Goal: Task Accomplishment & Management: Complete application form

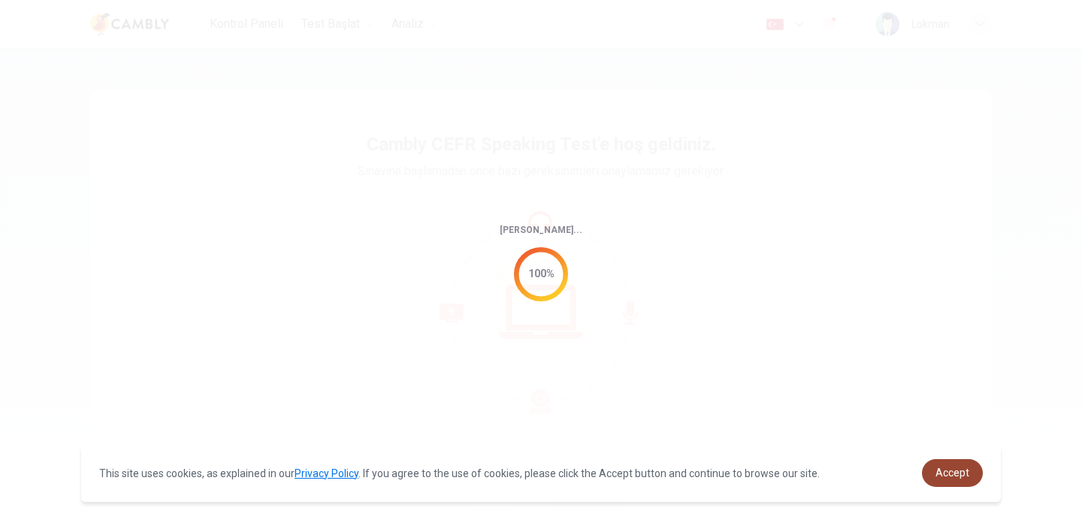
click at [939, 469] on span "Accept" at bounding box center [952, 473] width 34 height 12
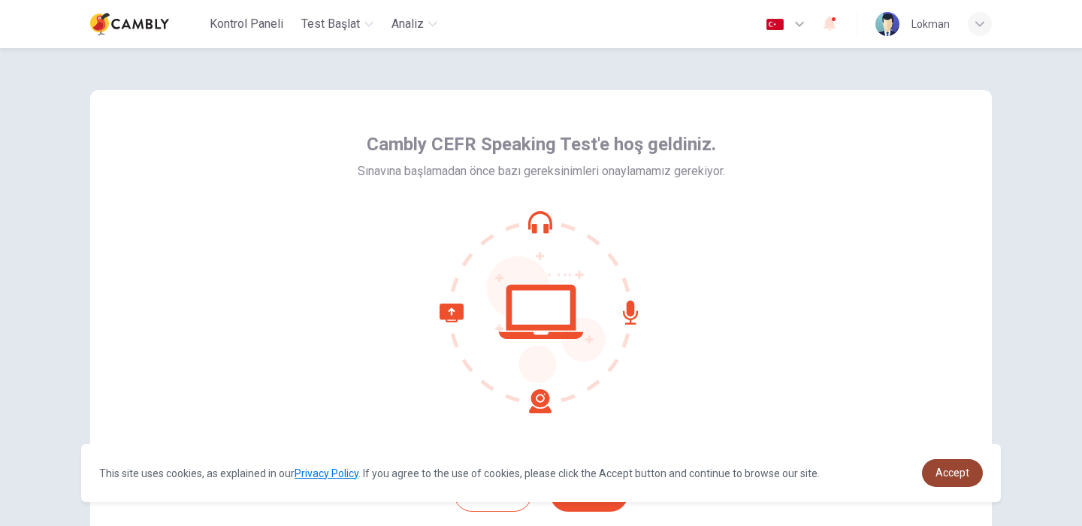
click at [937, 471] on span "Accept" at bounding box center [952, 473] width 34 height 12
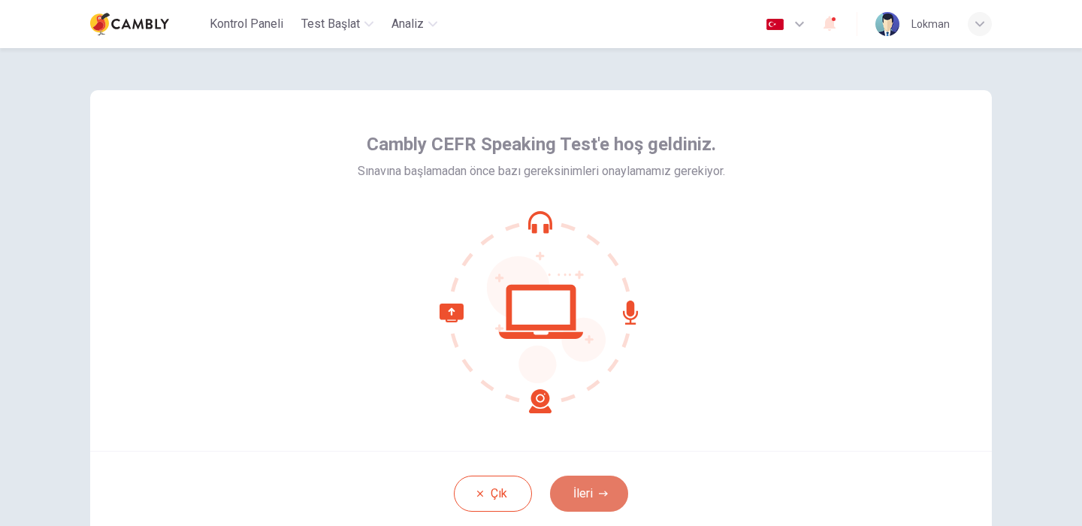
click at [578, 494] on button "İleri" at bounding box center [589, 494] width 78 height 36
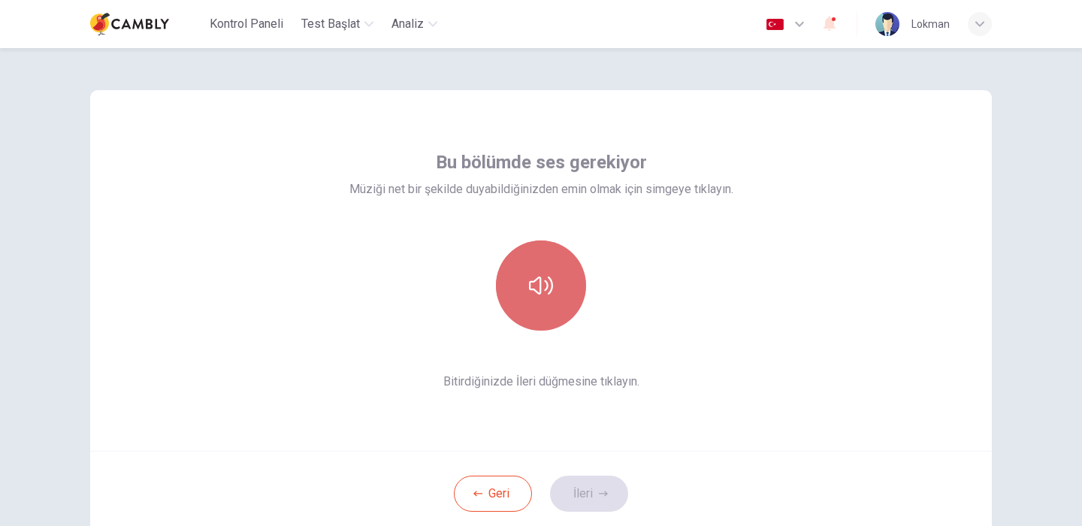
click at [537, 289] on icon "button" at bounding box center [541, 286] width 24 height 24
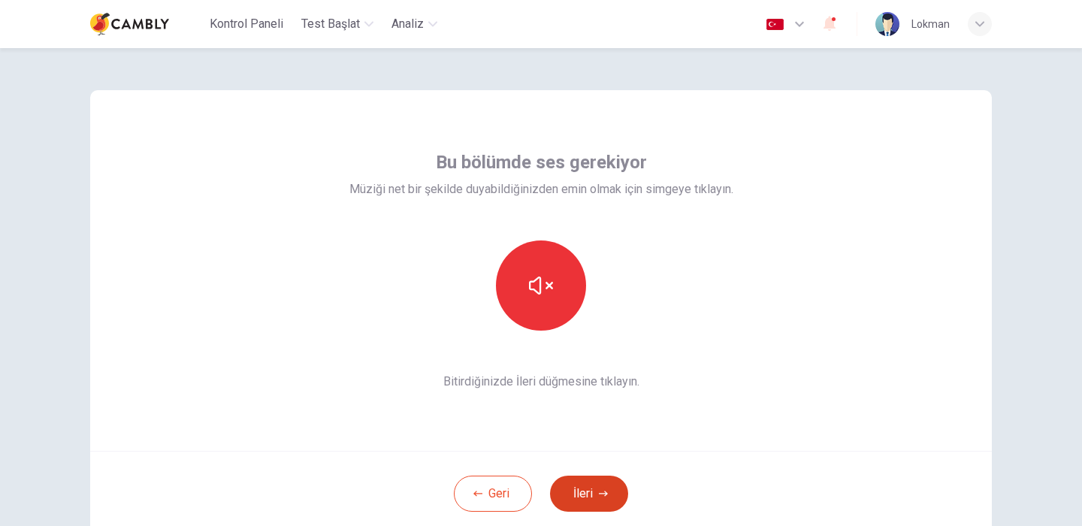
click at [597, 496] on button "İleri" at bounding box center [589, 494] width 78 height 36
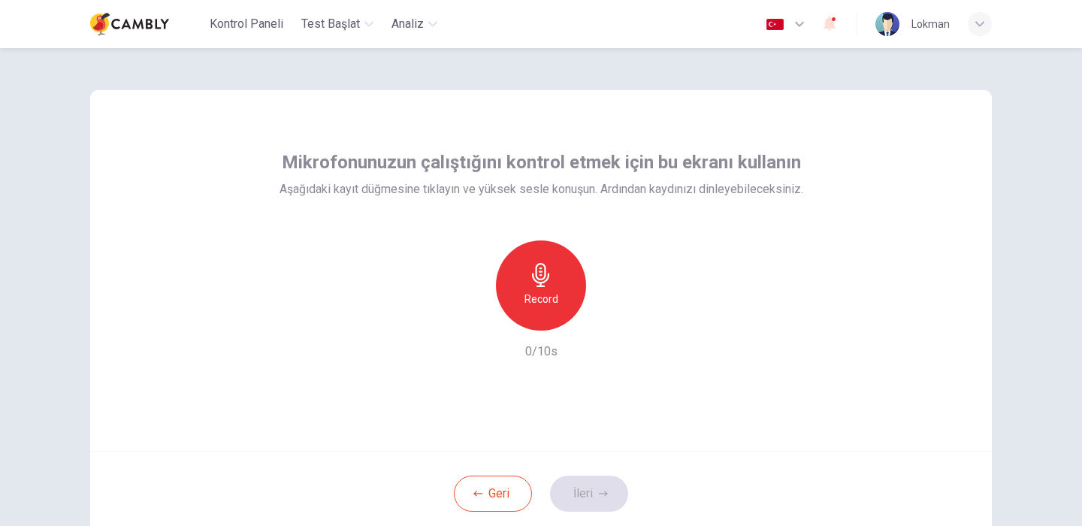
click at [515, 281] on div "Record" at bounding box center [541, 285] width 90 height 90
click at [821, 426] on div "Mikrofonunuzun çalıştığını kontrol etmek için bu ekranı kullanın Aşağıdaki kayı…" at bounding box center [541, 270] width 902 height 361
click at [597, 319] on div "Record" at bounding box center [541, 285] width 162 height 90
click at [606, 319] on icon "button" at bounding box center [610, 318] width 15 height 15
click at [585, 499] on button "İleri" at bounding box center [589, 494] width 78 height 36
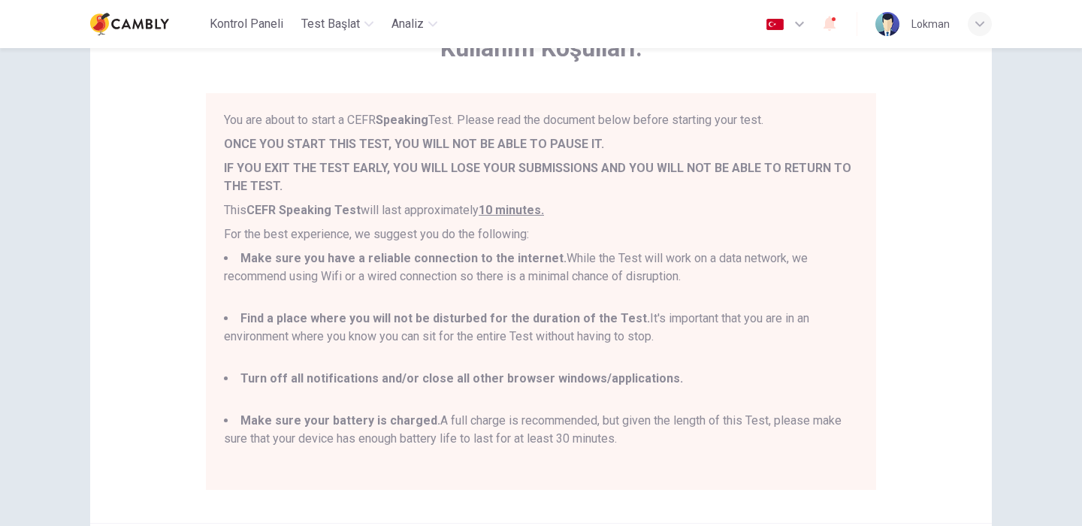
scroll to position [101, 0]
click at [372, 256] on b "Make sure you have a reliable connection to the internet." at bounding box center [403, 256] width 326 height 14
click at [419, 270] on li "Make sure you have a reliable connection to the internet. While the Test will w…" at bounding box center [541, 275] width 634 height 54
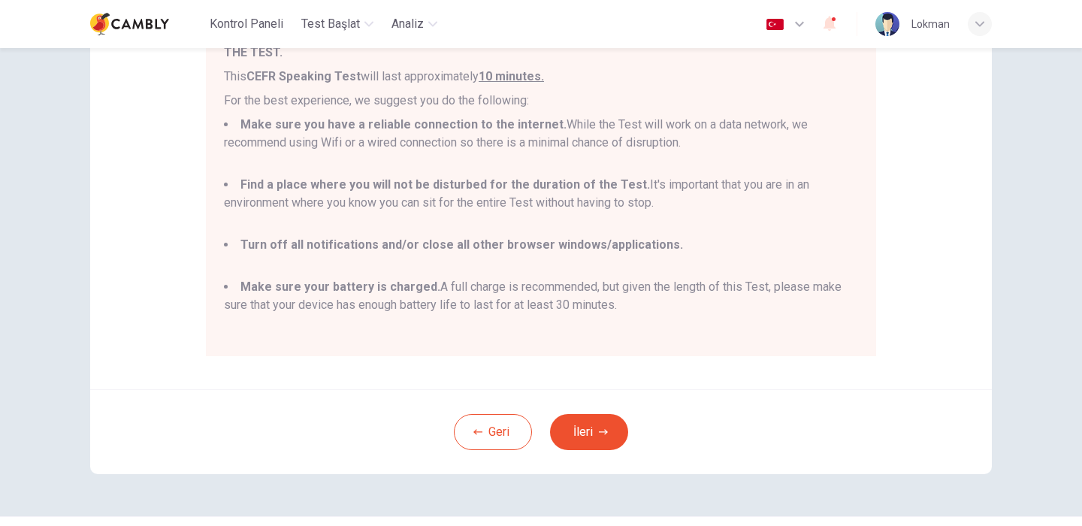
scroll to position [238, 0]
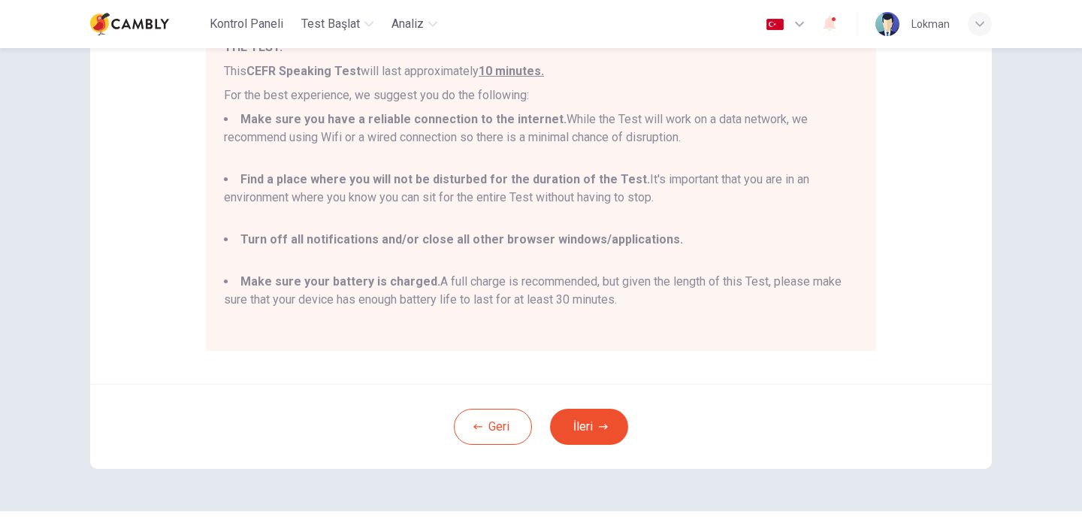
click at [554, 413] on div "Geri İleri" at bounding box center [541, 426] width 902 height 85
click at [565, 422] on button "İleri" at bounding box center [589, 427] width 78 height 36
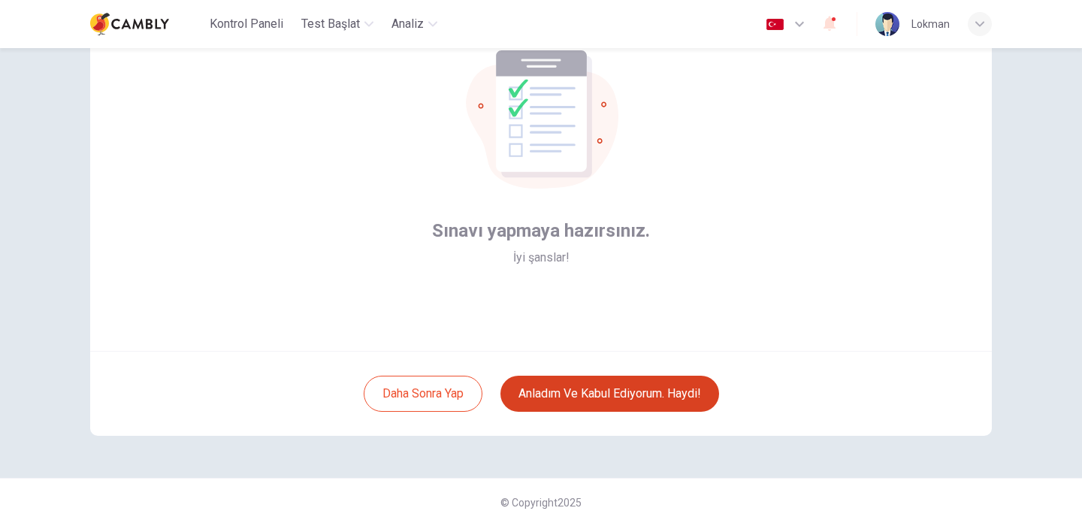
scroll to position [100, 0]
click at [570, 404] on button "Anladım ve kabul ediyorum. Haydi!" at bounding box center [609, 394] width 219 height 36
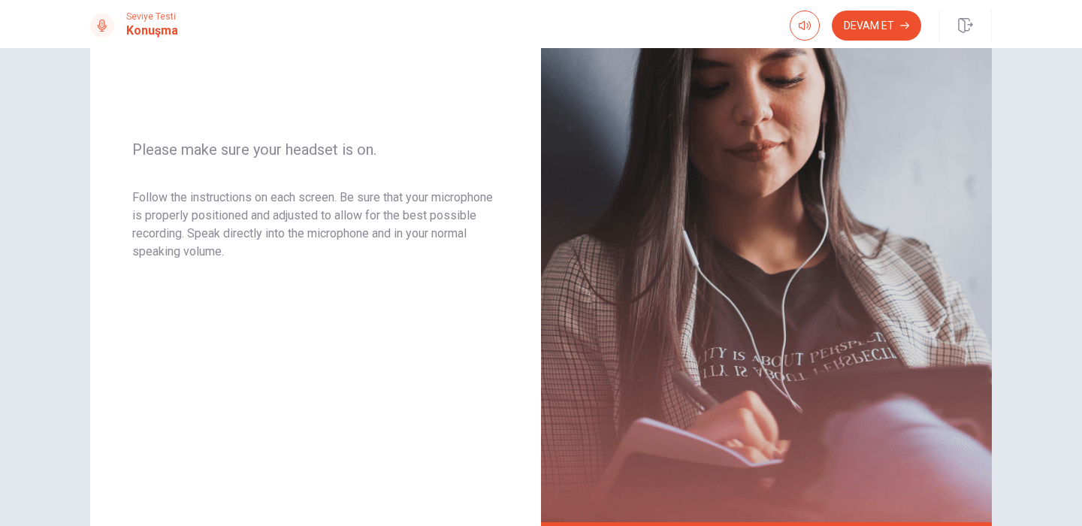
scroll to position [286, 0]
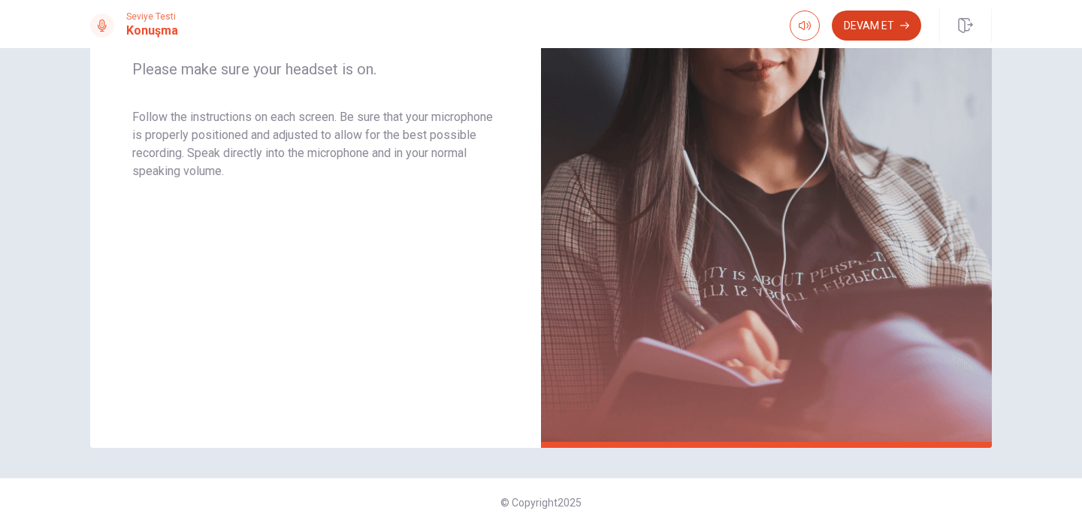
click at [881, 13] on button "Devam Et" at bounding box center [876, 26] width 89 height 30
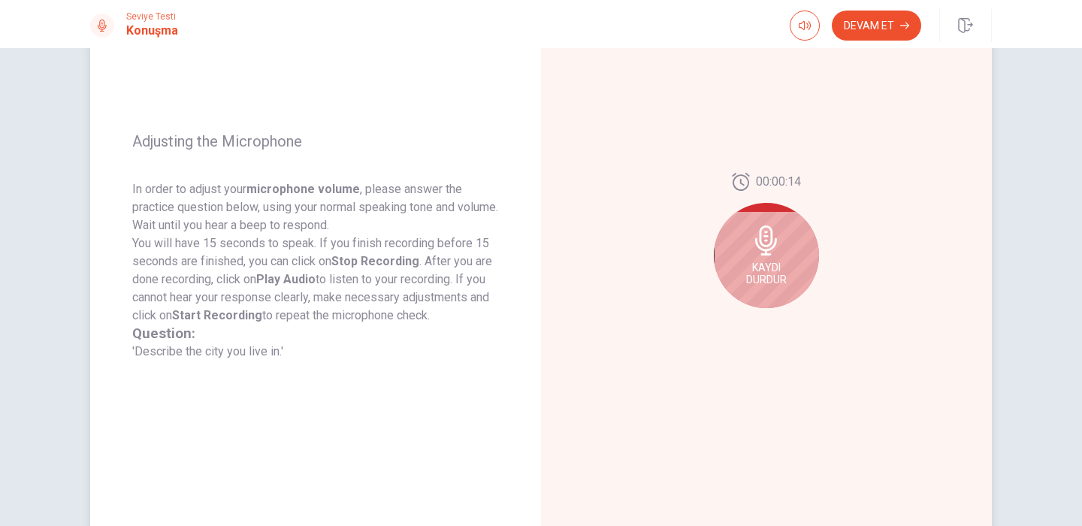
scroll to position [150, 0]
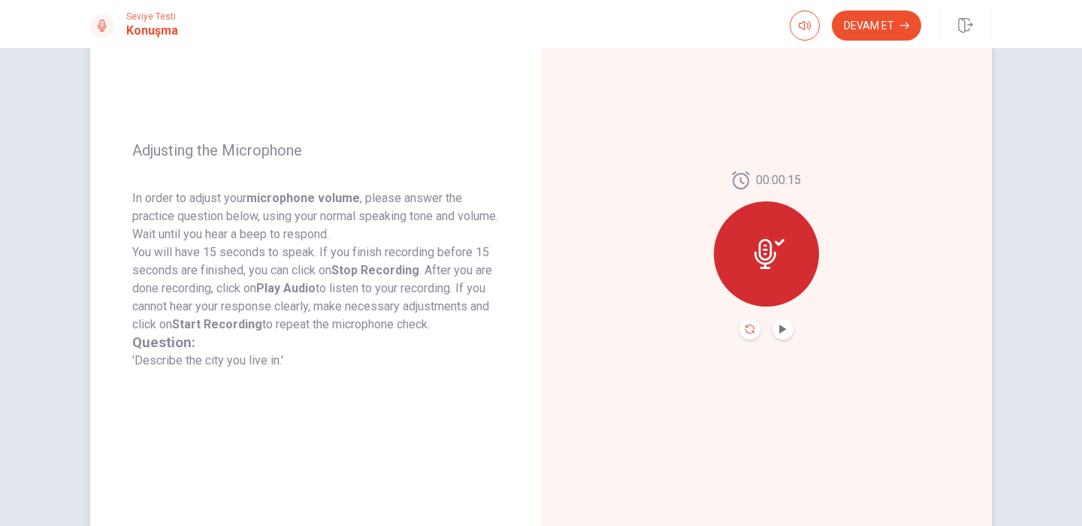
click at [754, 328] on icon "Record Again" at bounding box center [749, 329] width 9 height 9
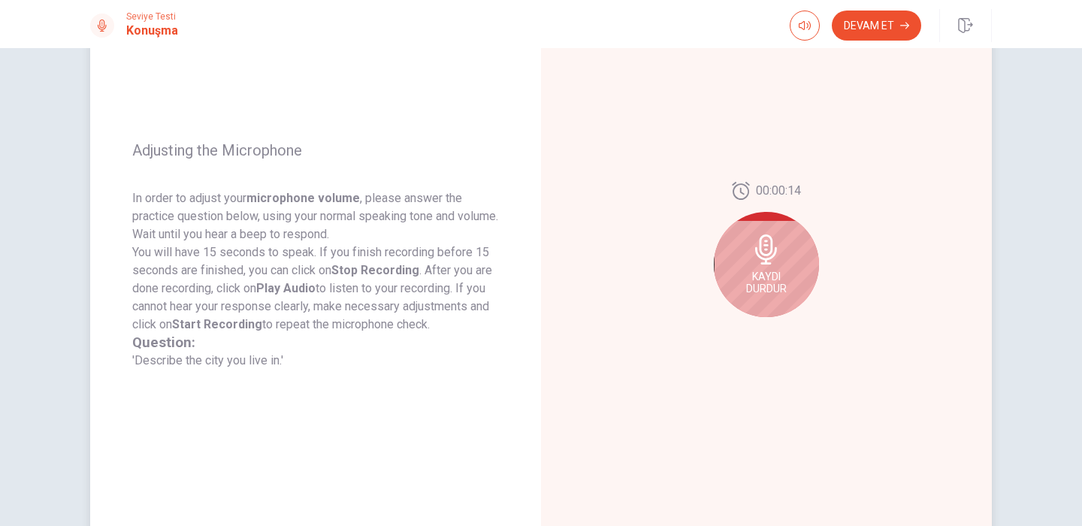
click at [758, 280] on span "Kaydı Durdur" at bounding box center [766, 283] width 41 height 24
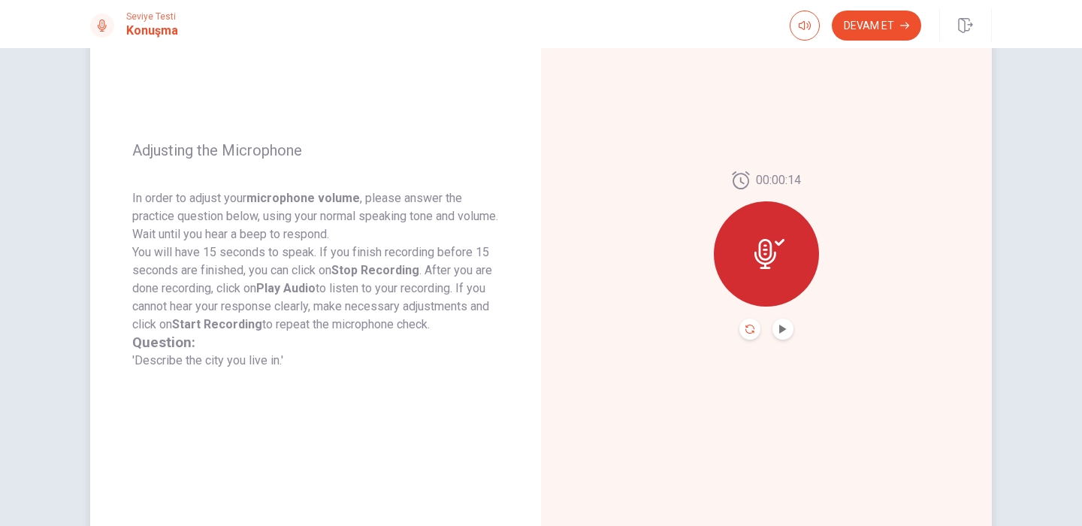
click at [751, 333] on icon "Record Again" at bounding box center [749, 329] width 9 height 9
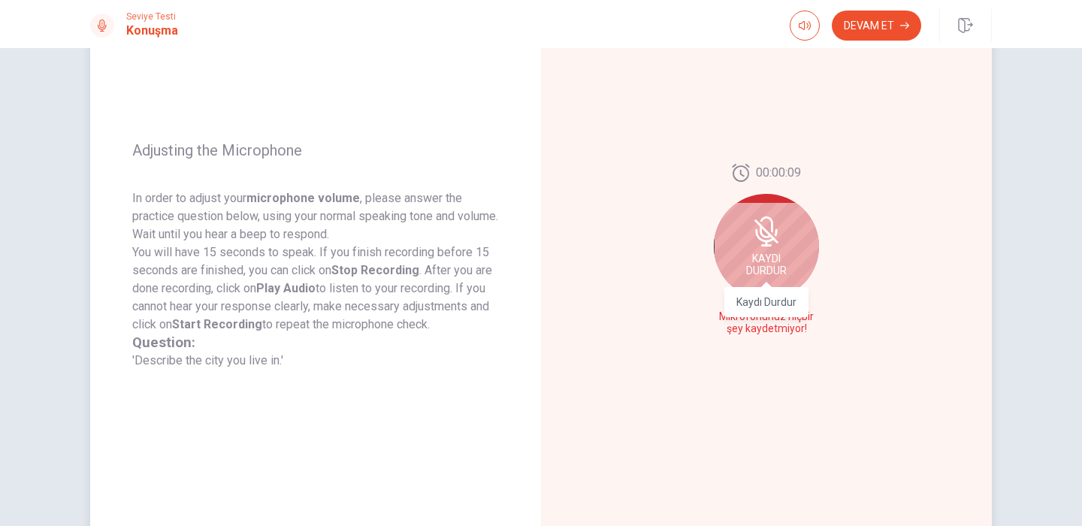
click at [759, 283] on div "Kaydı Durdur" at bounding box center [766, 297] width 84 height 41
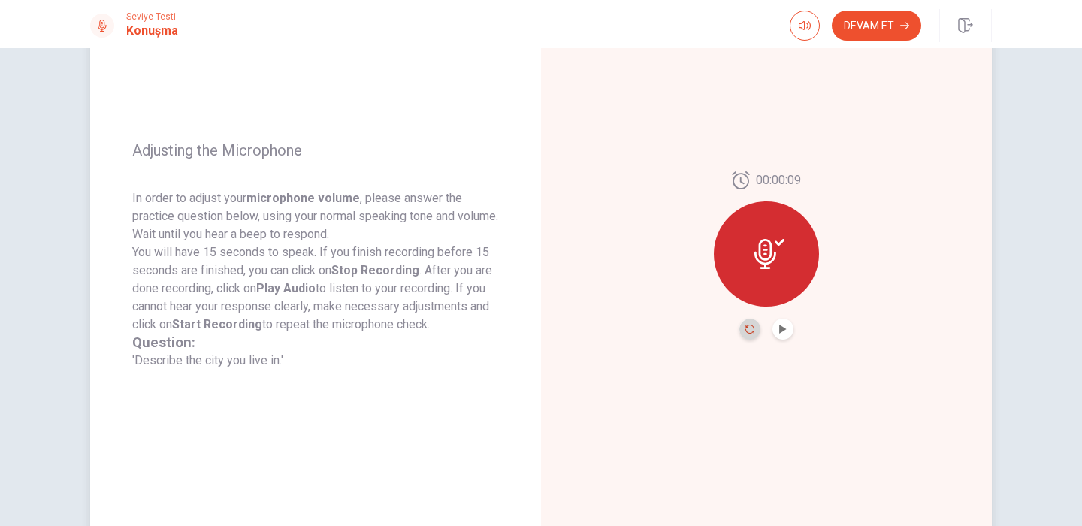
click at [751, 329] on icon "Record Again" at bounding box center [749, 329] width 9 height 9
click at [778, 325] on button "Play Audio" at bounding box center [782, 329] width 21 height 21
click at [904, 31] on button "Devam Et" at bounding box center [876, 26] width 89 height 30
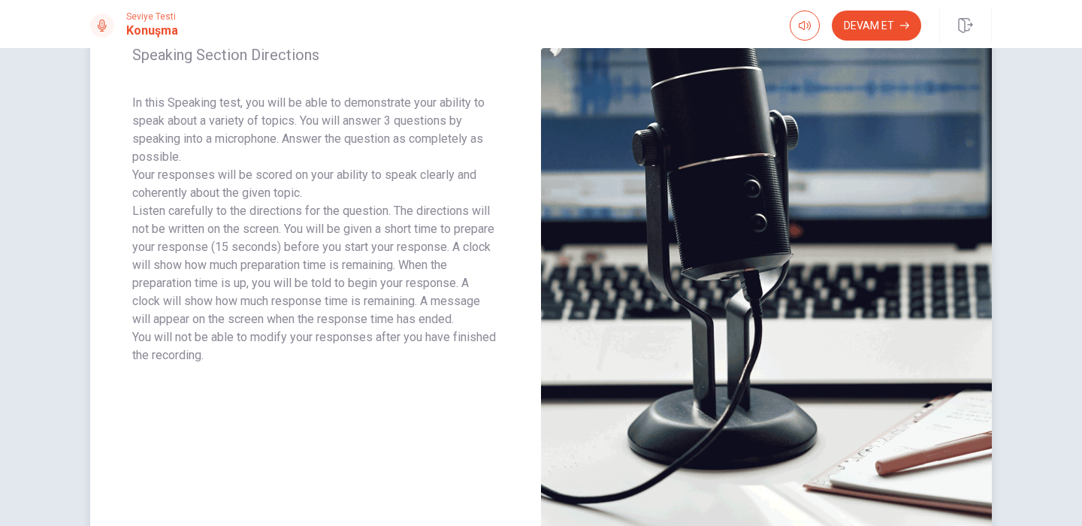
scroll to position [214, 0]
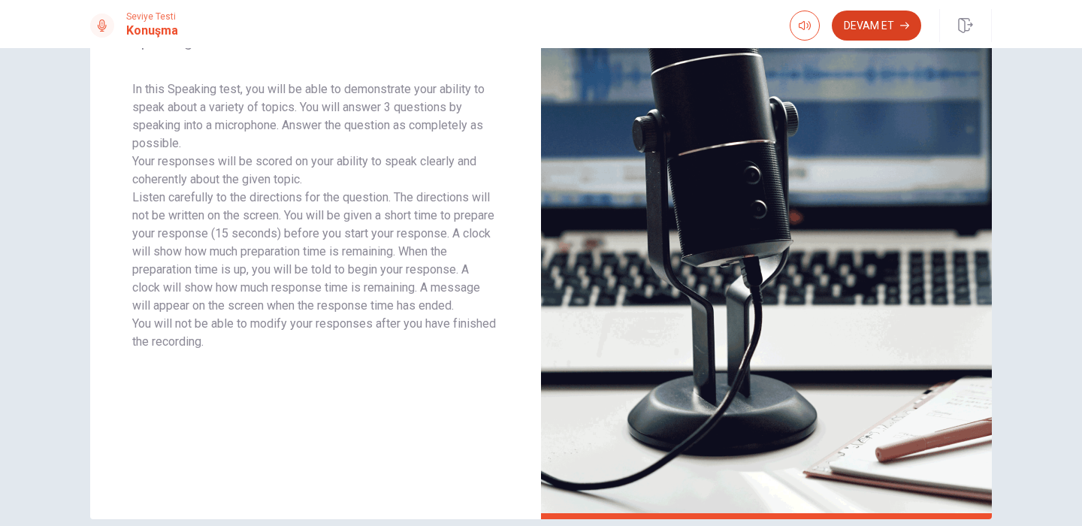
click at [869, 27] on button "Devam Et" at bounding box center [876, 26] width 89 height 30
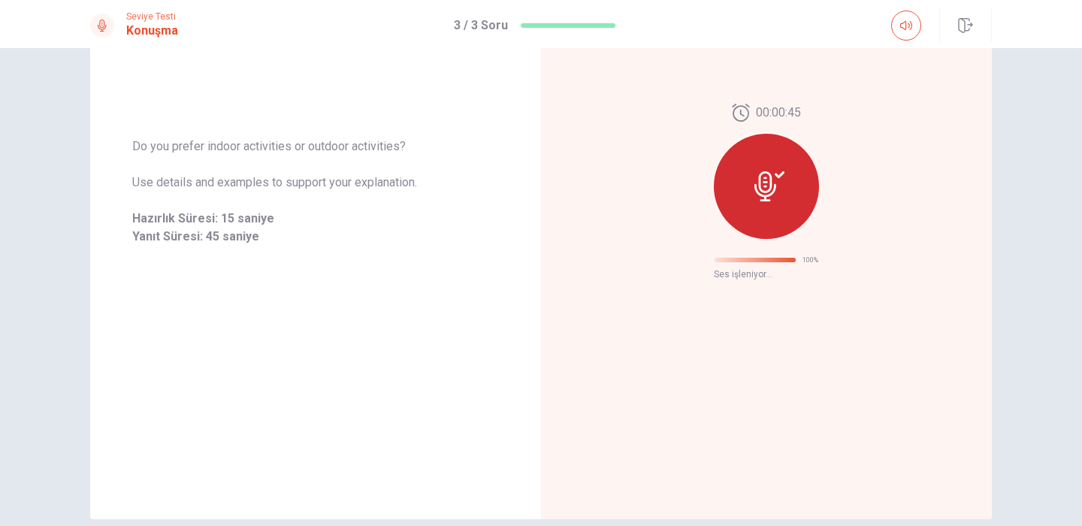
scroll to position [21, 0]
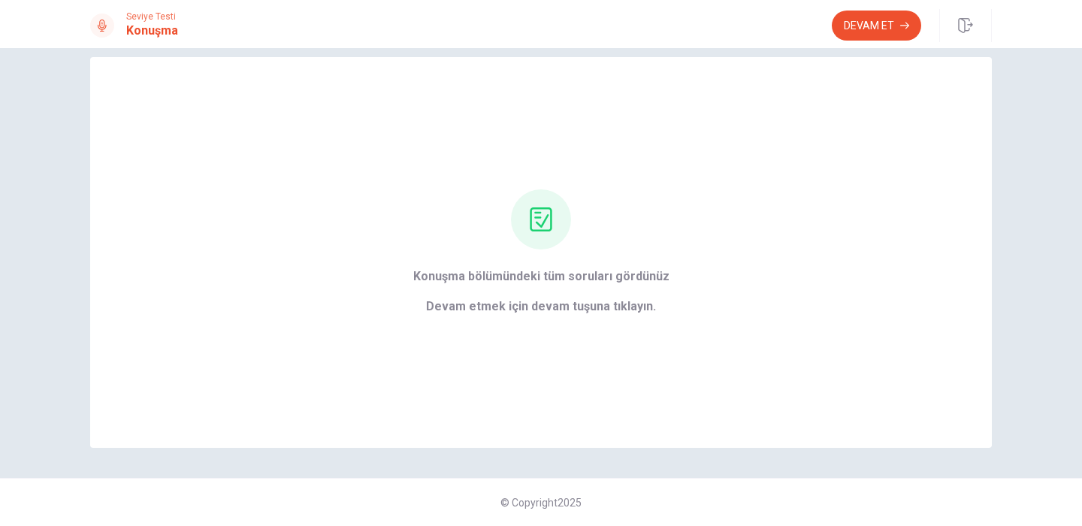
click at [869, 27] on button "Devam Et" at bounding box center [876, 26] width 89 height 30
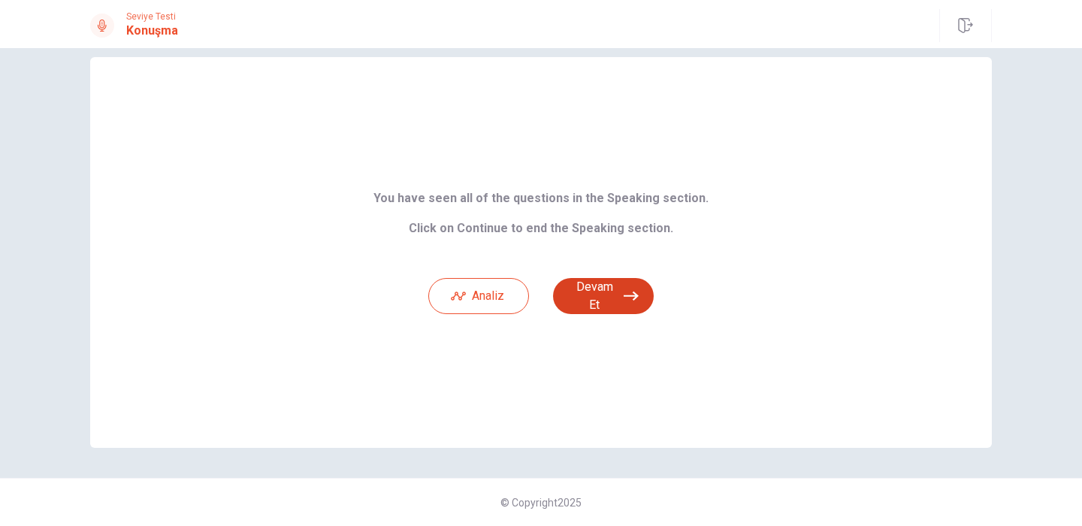
click at [619, 286] on button "Devam Et" at bounding box center [603, 296] width 101 height 36
